Goal: Task Accomplishment & Management: Manage account settings

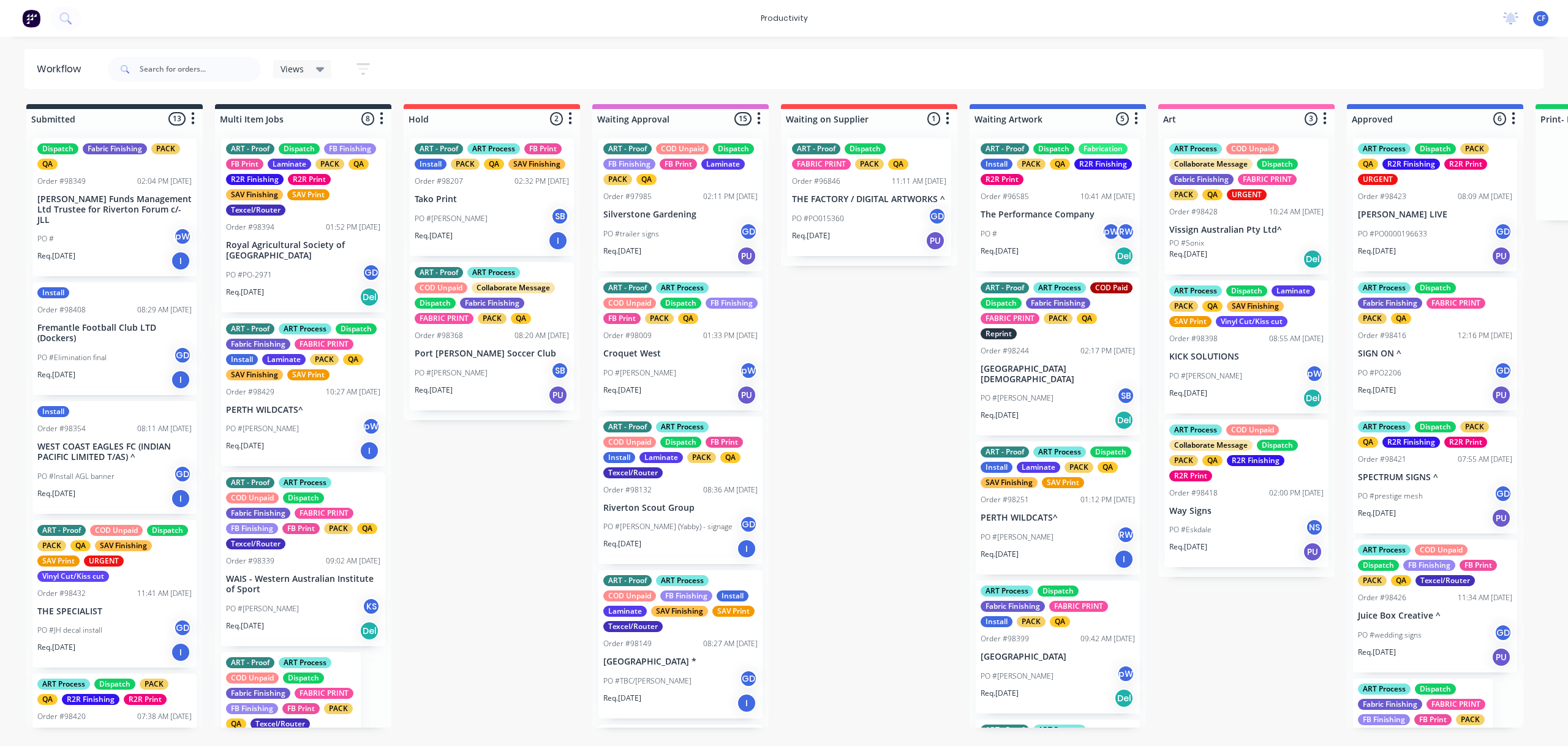
scroll to position [0, 2017]
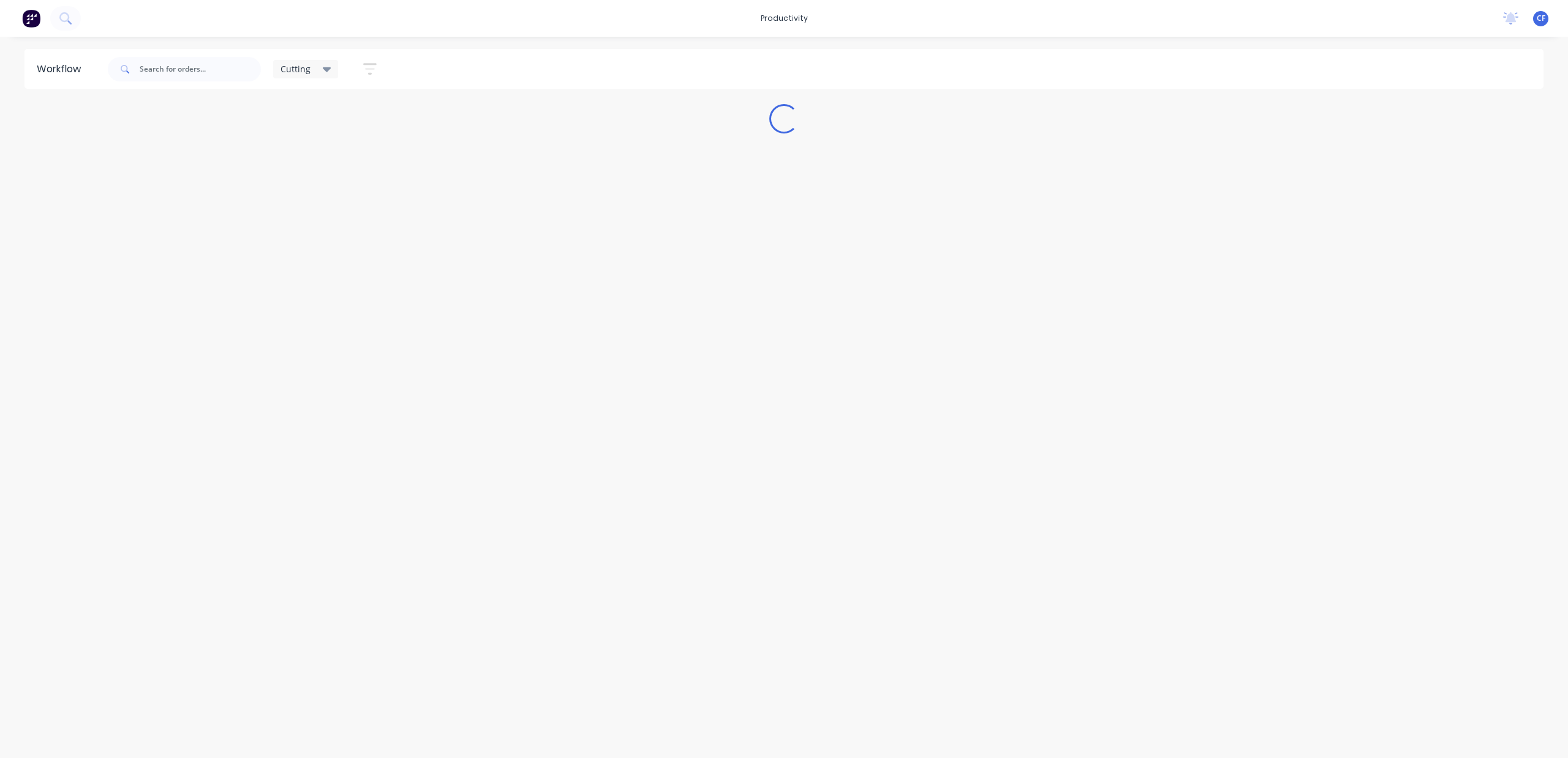
click at [327, 72] on icon at bounding box center [326, 69] width 8 height 13
click at [295, 159] on button "None" at bounding box center [348, 160] width 130 height 14
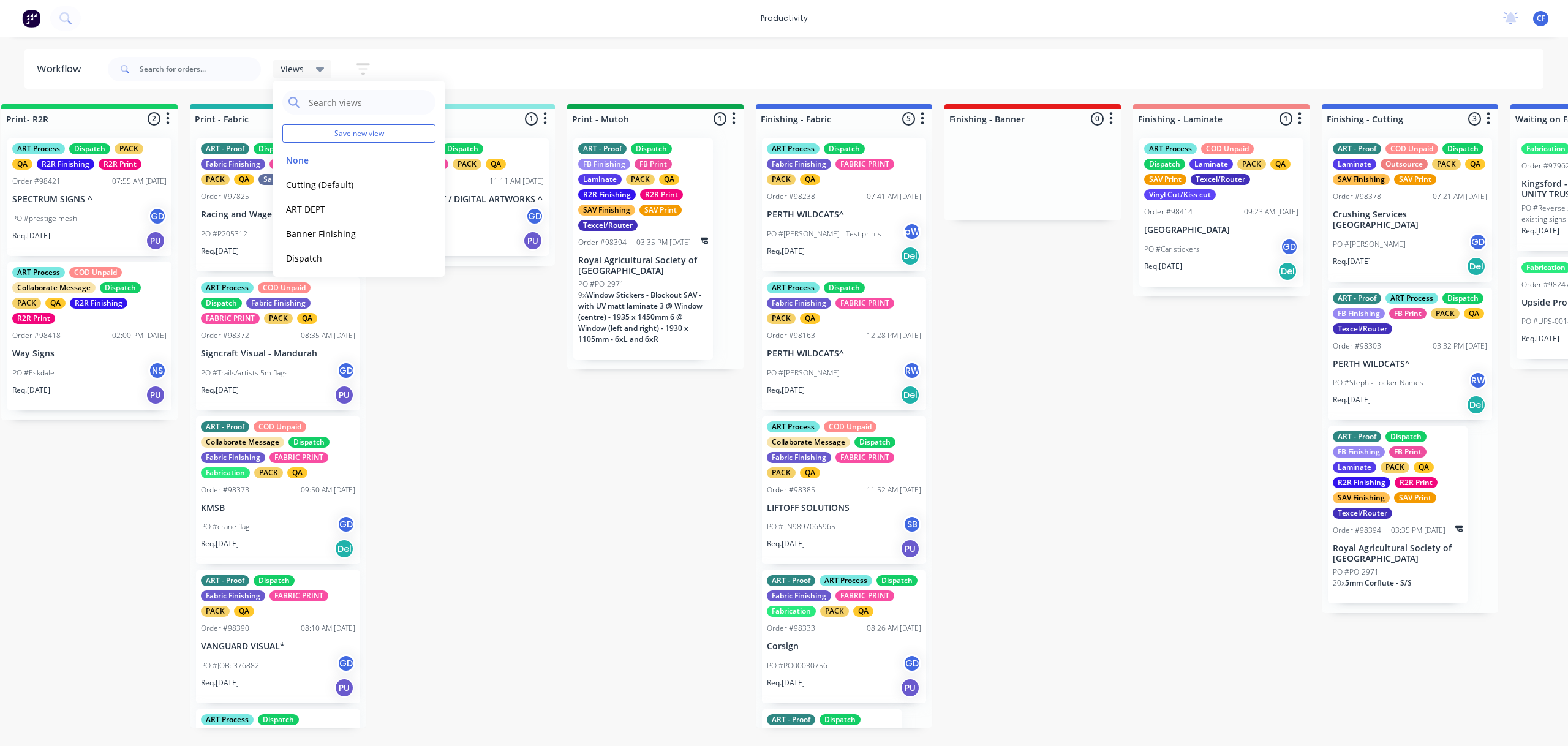
scroll to position [0, 1600]
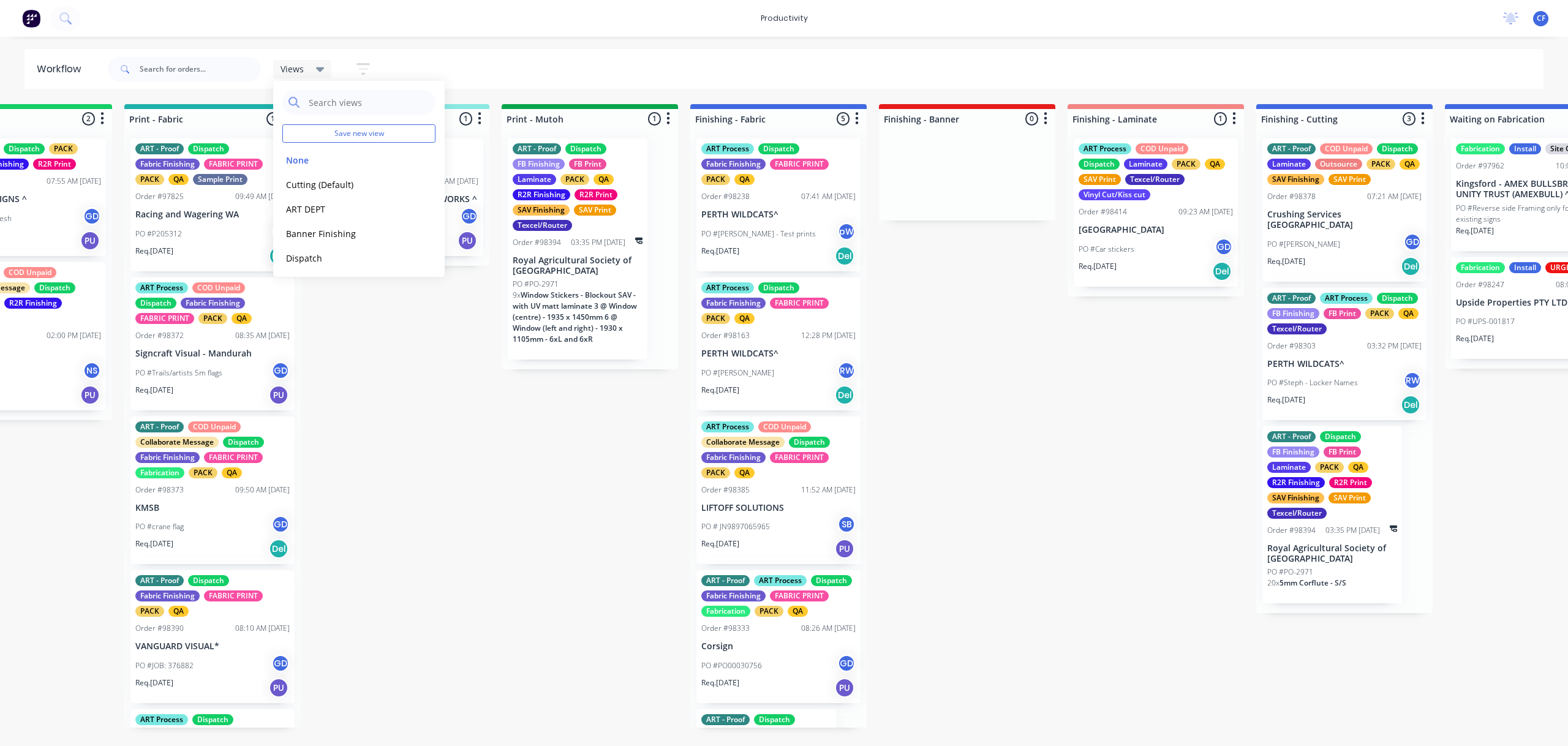
click at [1346, 359] on p "PERTH WILDCATS^" at bounding box center [1344, 363] width 154 height 10
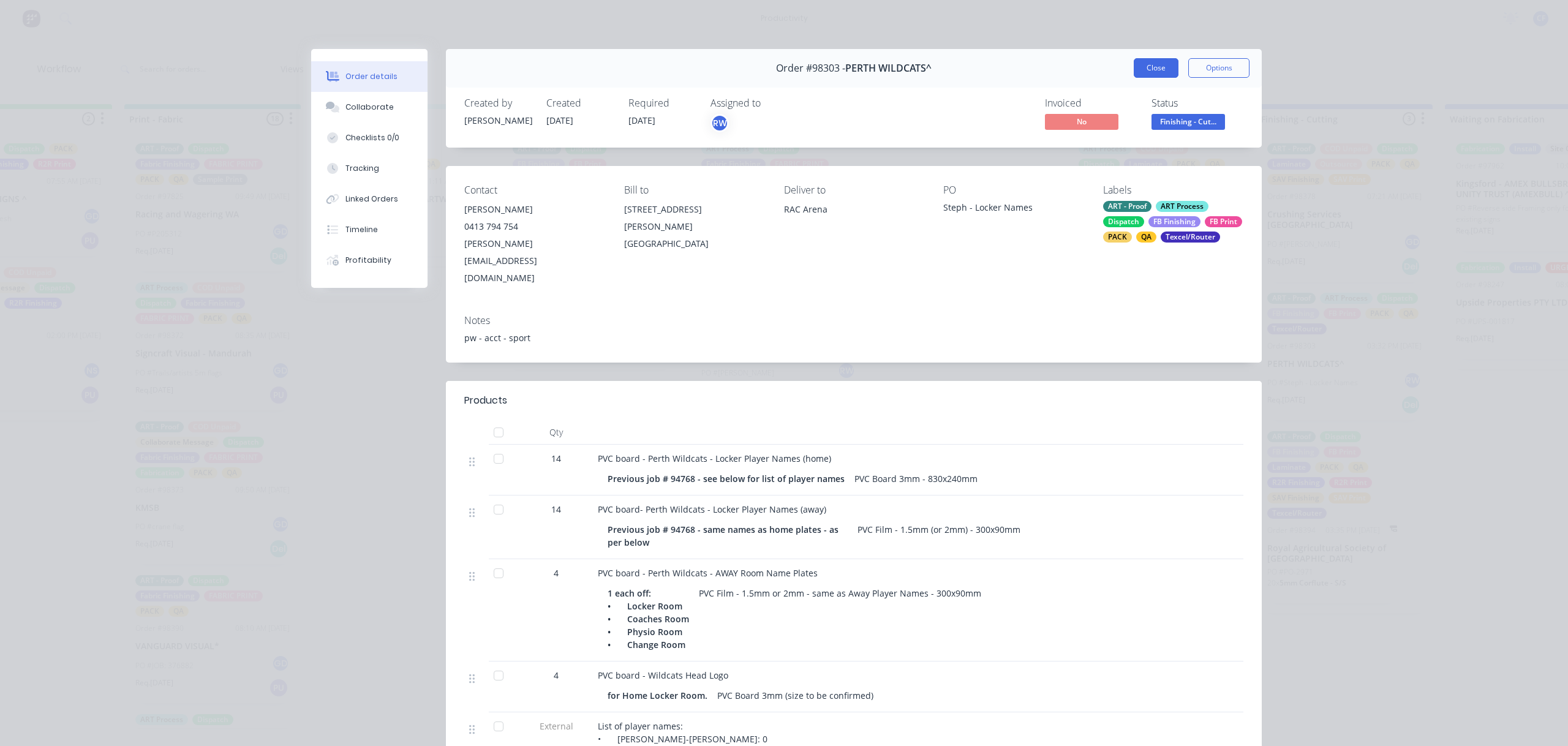
click at [1134, 67] on button "Close" at bounding box center [1156, 68] width 45 height 20
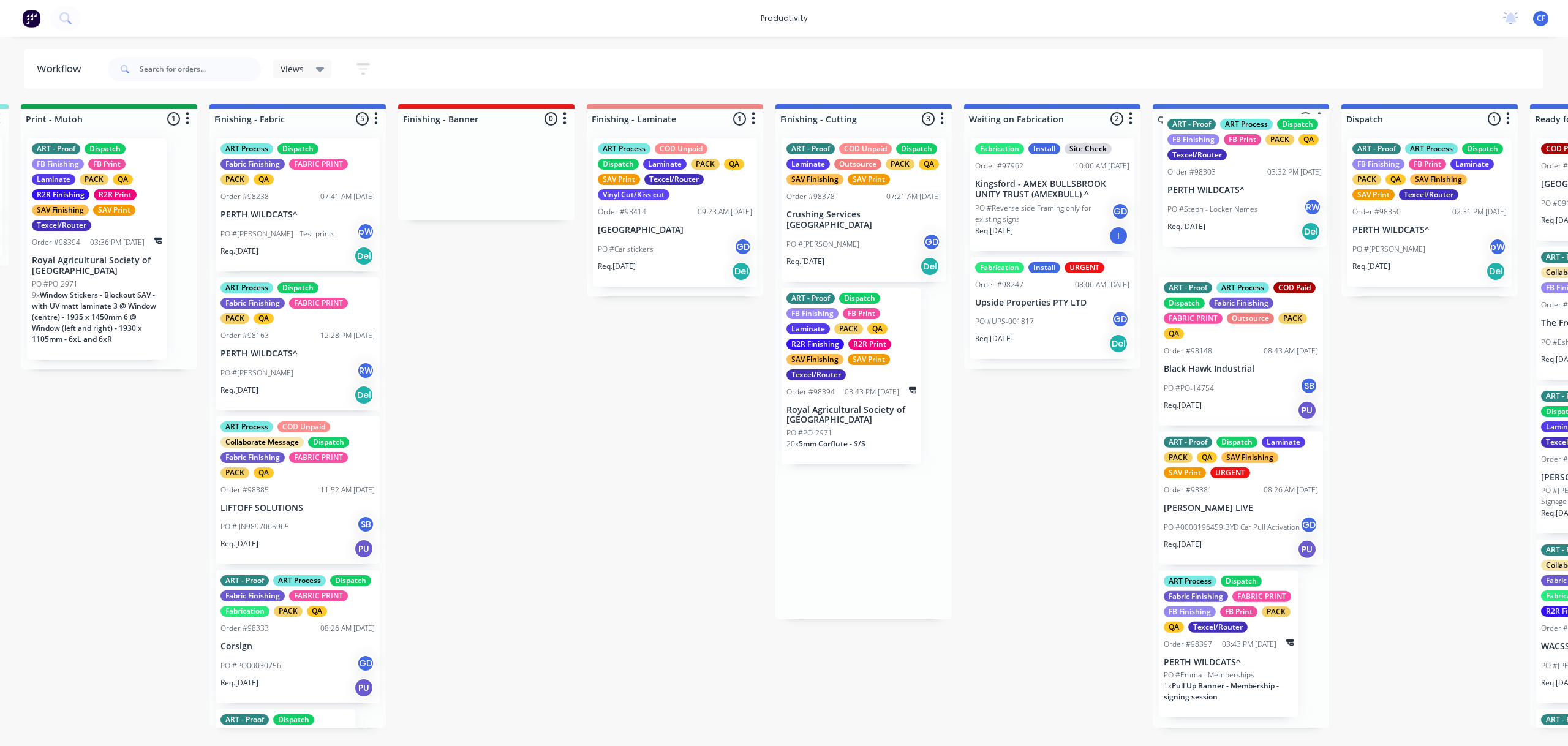
drag, startPoint x: 1328, startPoint y: 380, endPoint x: 1238, endPoint y: 214, distance: 188.8
click at [1238, 214] on div "Submitted 12 Sort By Created date Required date Order number Customer name Most…" at bounding box center [264, 415] width 4707 height 623
